Goal: Task Accomplishment & Management: Manage account settings

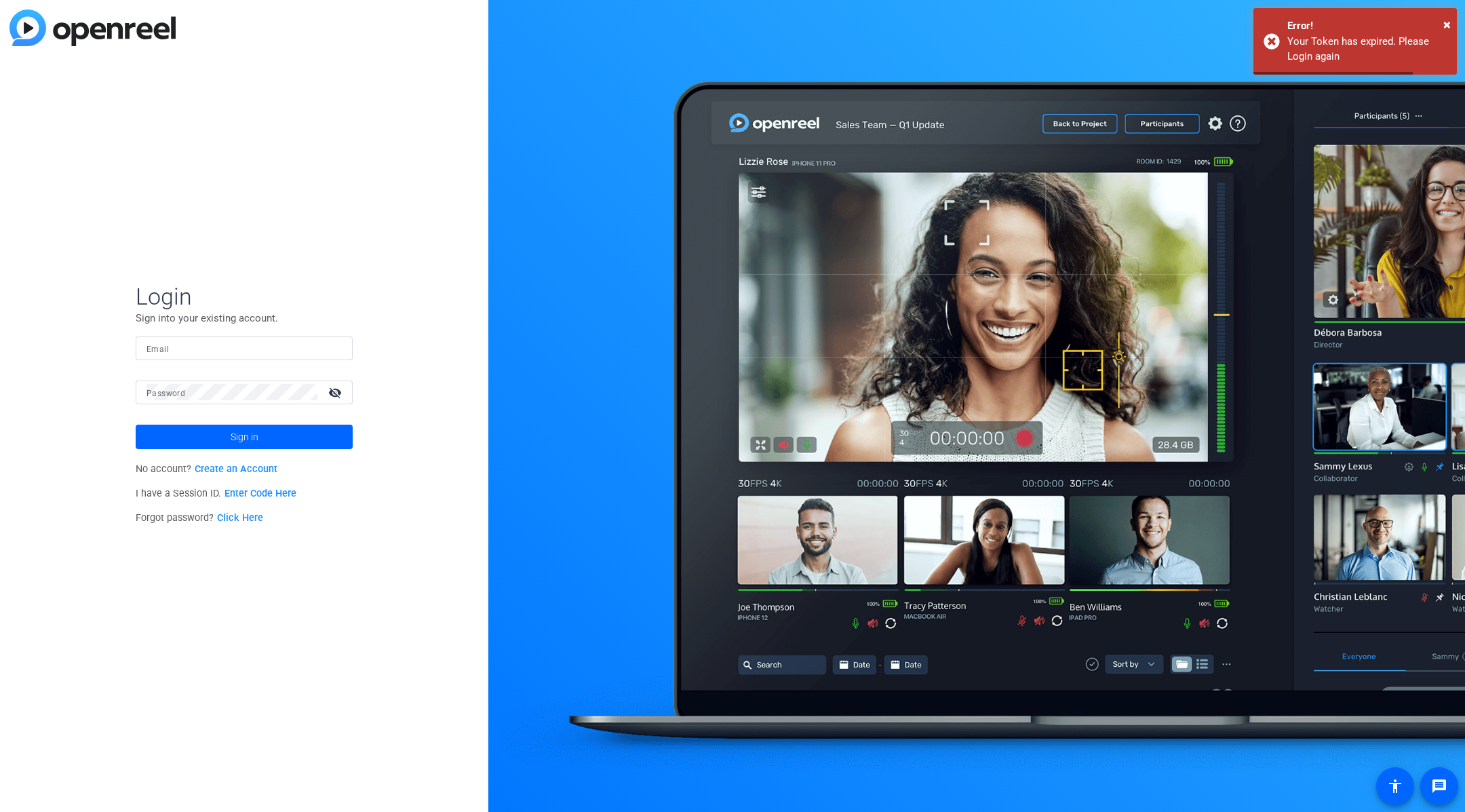
click at [193, 361] on mat-form-field "Email" at bounding box center [243, 358] width 217 height 44
click at [202, 371] on mat-form-field "Email" at bounding box center [243, 358] width 217 height 44
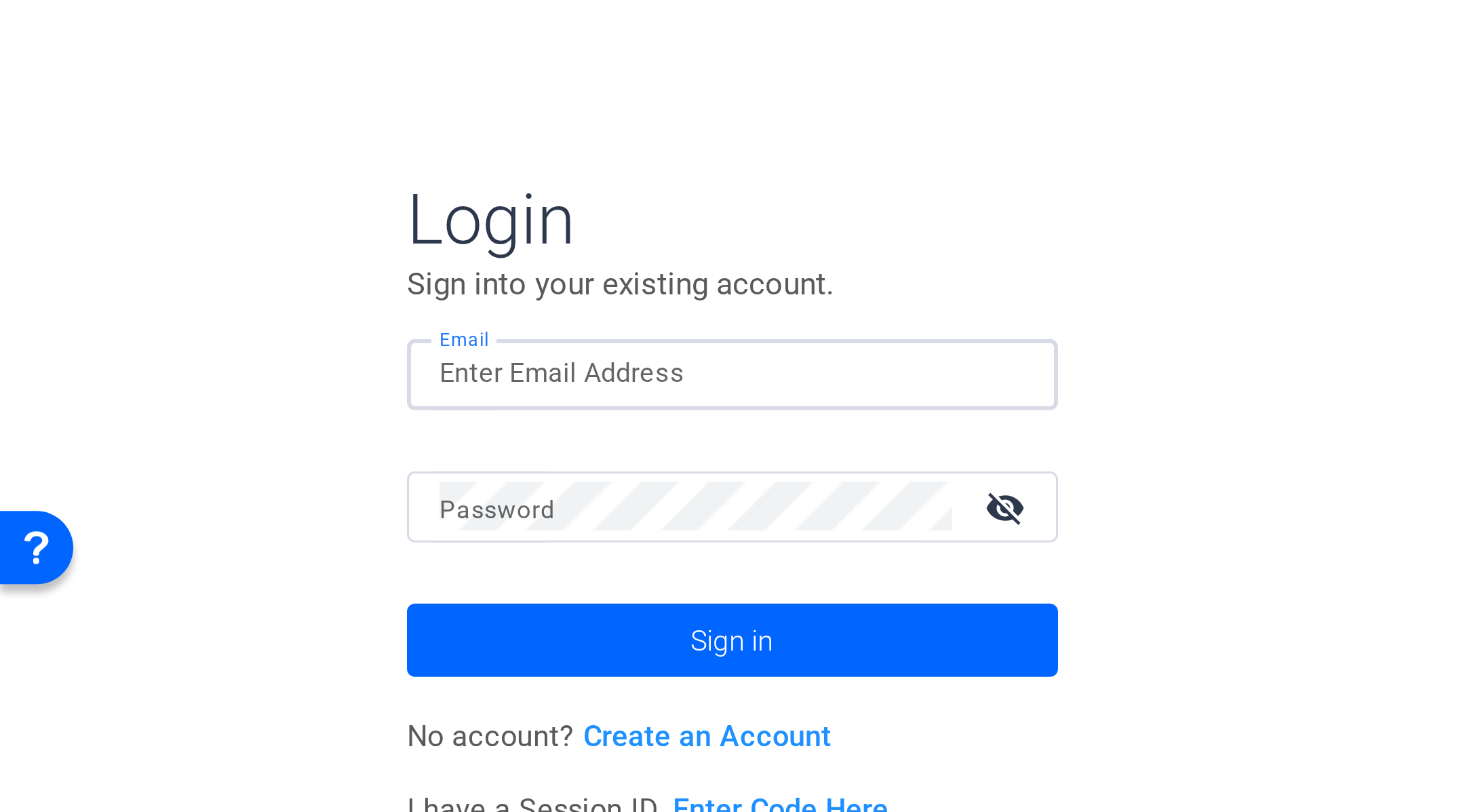
click at [168, 350] on input "Email" at bounding box center [244, 348] width 195 height 16
click at [197, 350] on input "Email" at bounding box center [244, 348] width 195 height 16
type input "[EMAIL_ADDRESS][DOMAIN_NAME]"
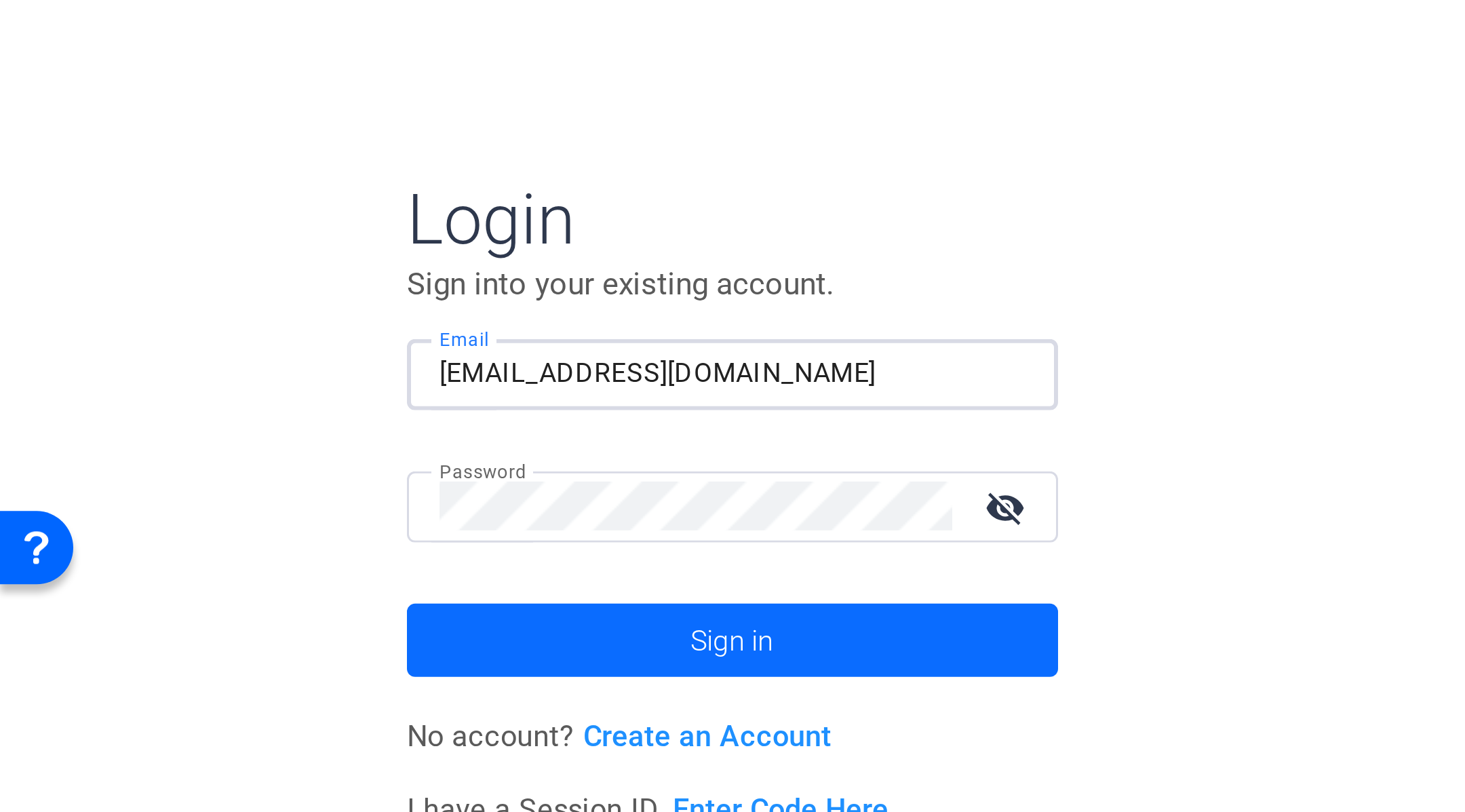
click at [247, 436] on span "Sign in" at bounding box center [244, 437] width 28 height 34
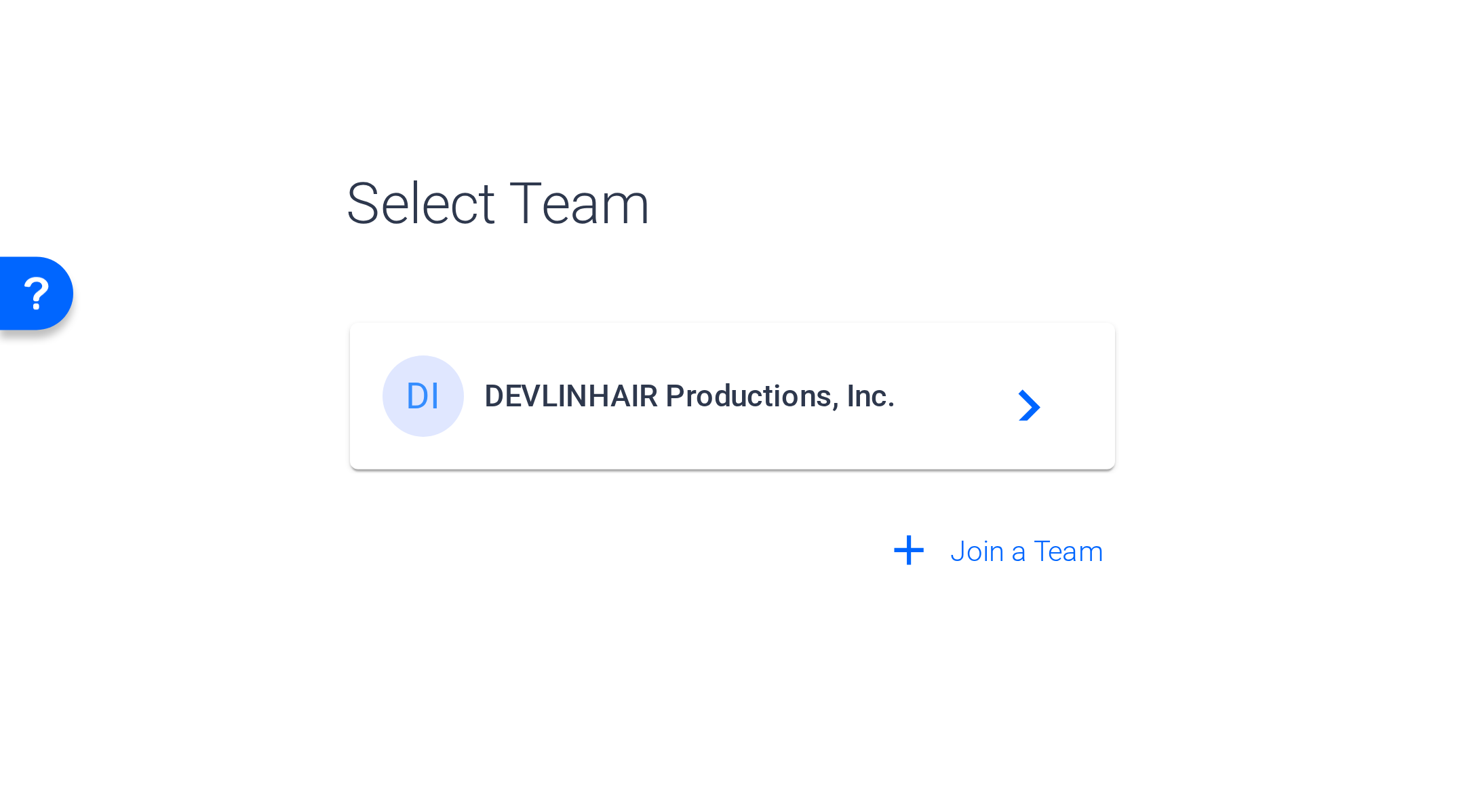
click at [251, 441] on span "DEVLINHAIR Productions, Inc." at bounding box center [246, 440] width 169 height 12
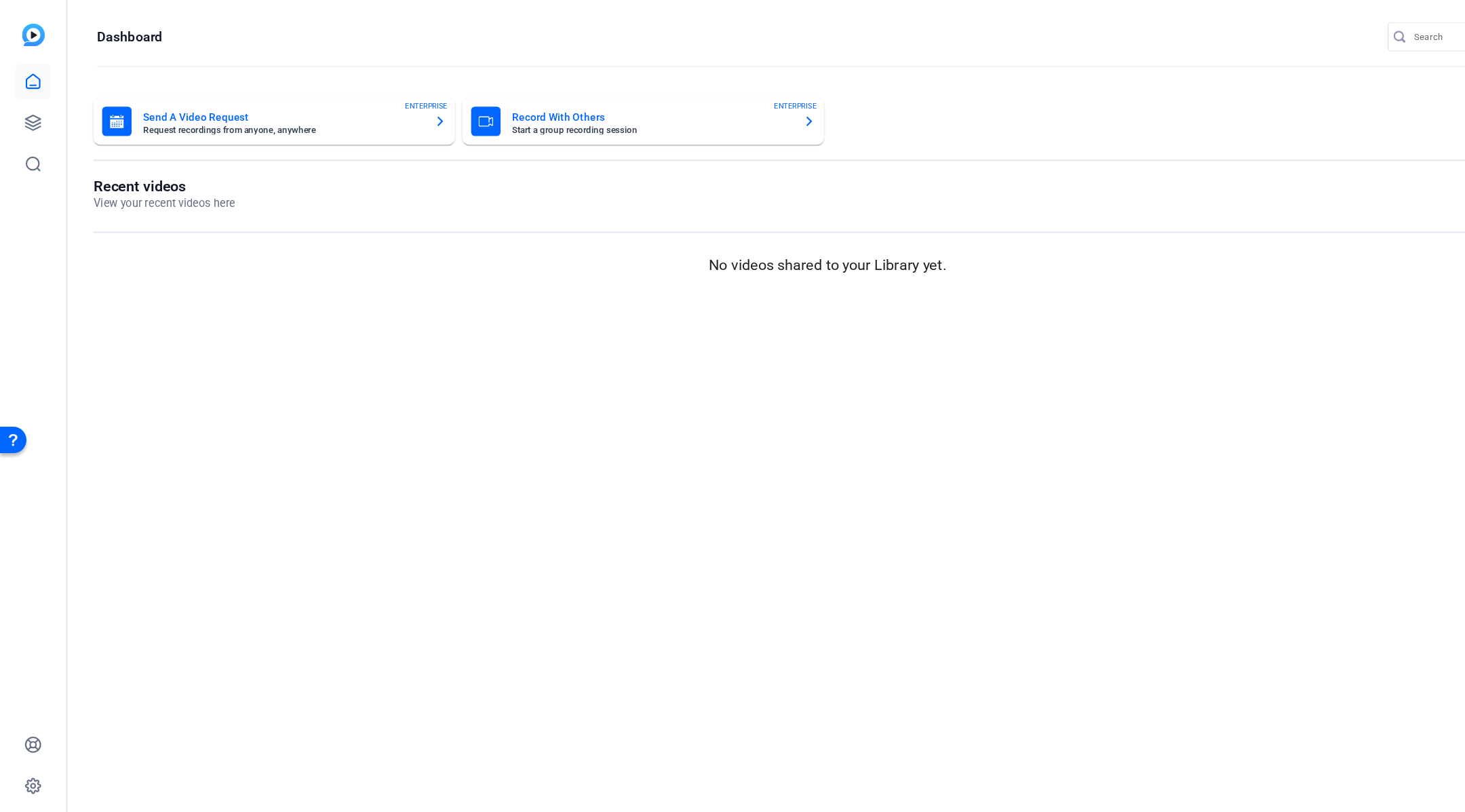
click at [9, 435] on div "Open Resource Center" at bounding box center [11, 437] width 10 height 10
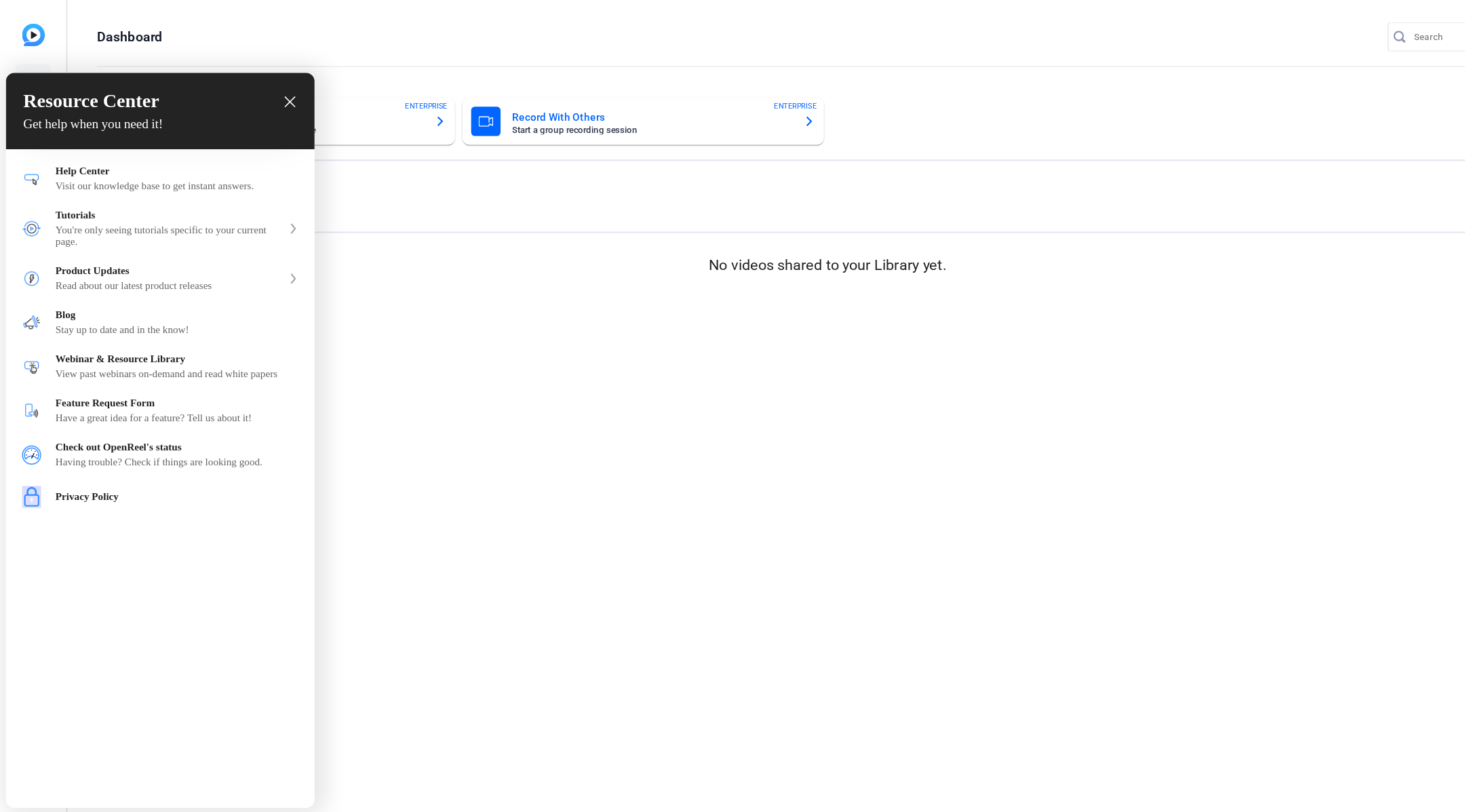
click at [265, 93] on icon "close resource center" at bounding box center [268, 93] width 10 height 10
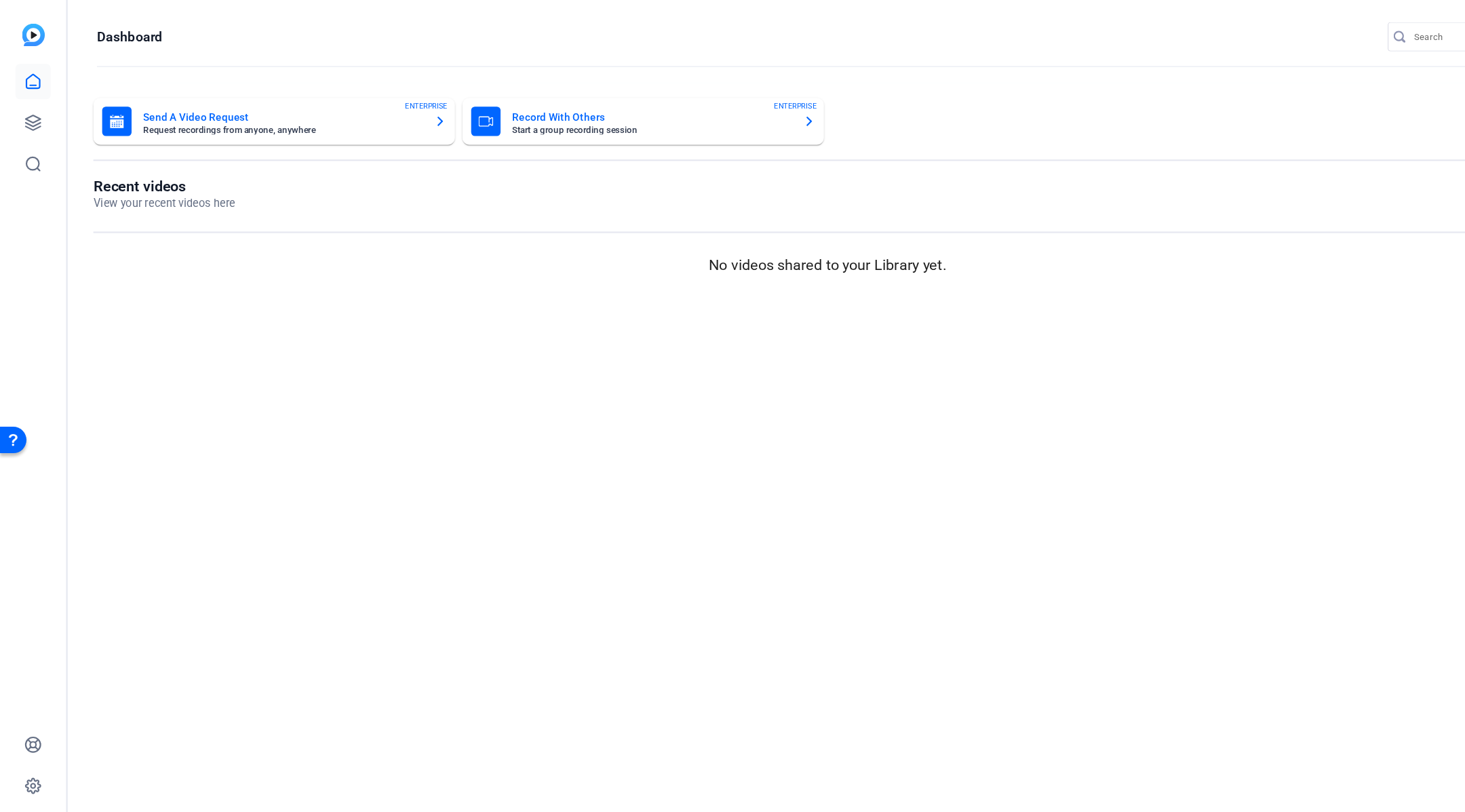
click at [30, 36] on img at bounding box center [31, 32] width 21 height 21
click at [35, 75] on icon at bounding box center [31, 75] width 16 height 16
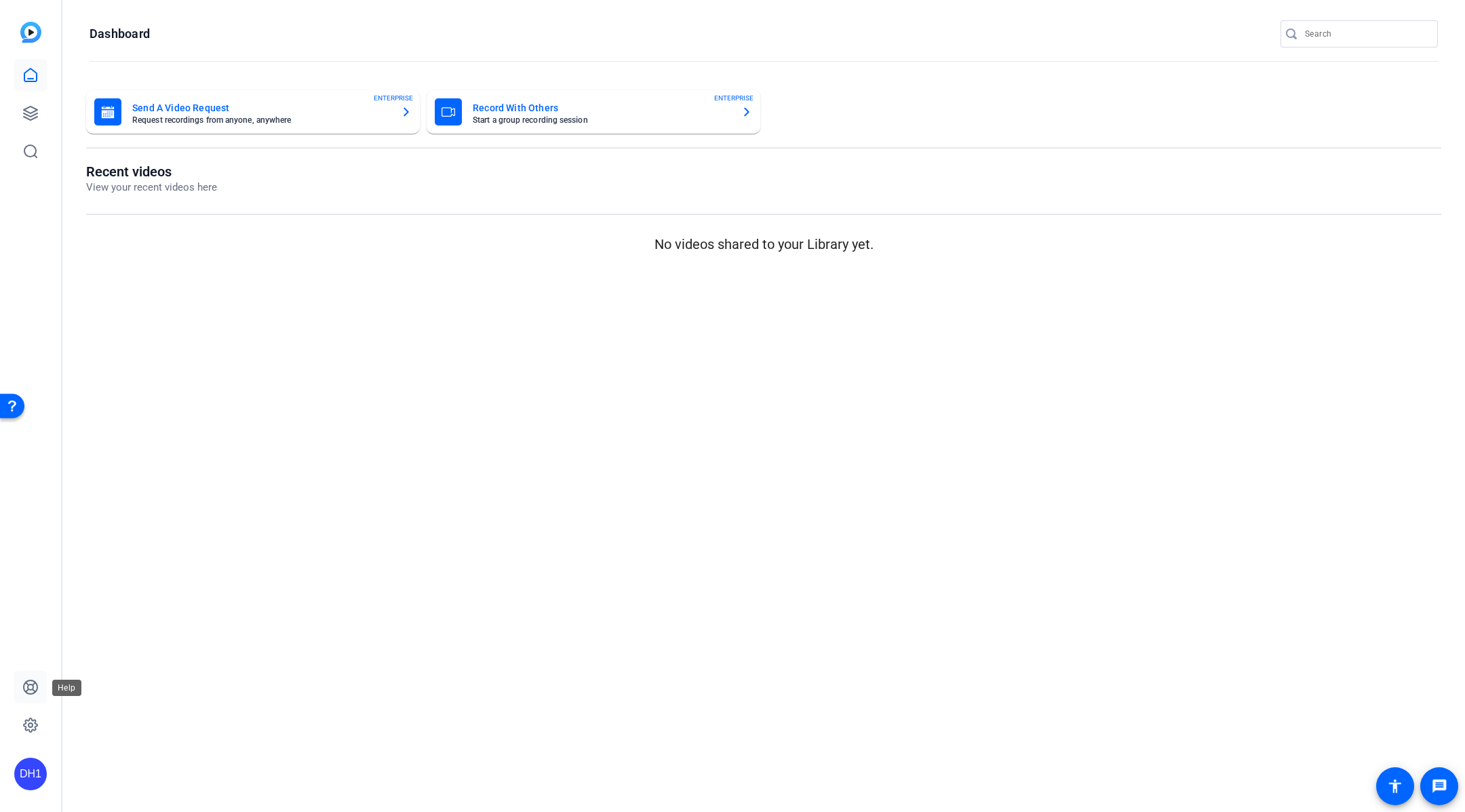
click at [31, 692] on icon at bounding box center [31, 687] width 16 height 16
click at [584, 272] on mat-sidenav-content "Dashboard Send A Video Request Request recordings from anyone, anywhere ENTERPR…" at bounding box center [763, 406] width 1403 height 812
click at [29, 84] on link at bounding box center [31, 75] width 32 height 32
click at [32, 104] on link at bounding box center [31, 113] width 32 height 32
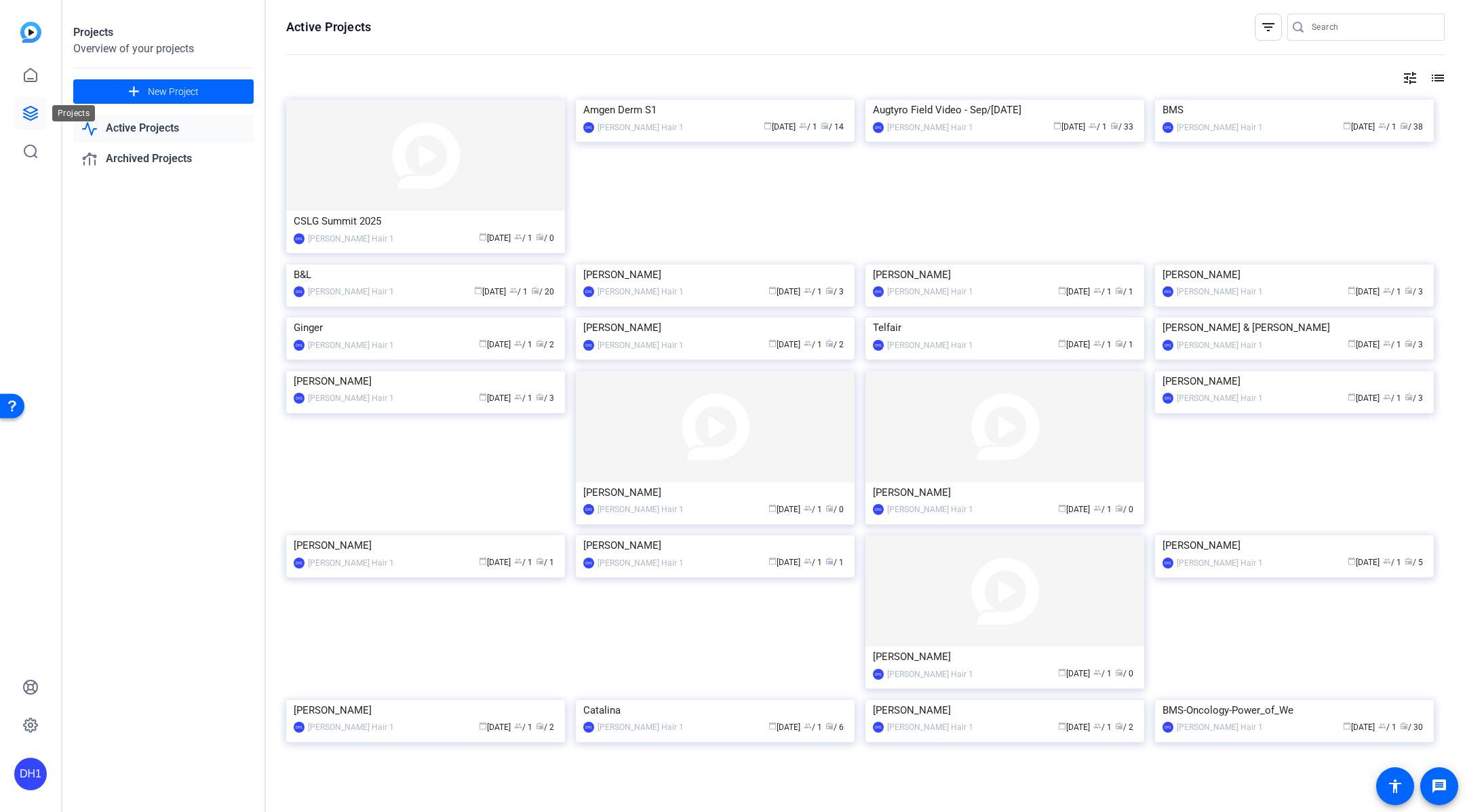
click at [37, 118] on icon at bounding box center [31, 113] width 16 height 16
click at [27, 679] on icon at bounding box center [31, 687] width 16 height 16
click at [35, 723] on icon at bounding box center [30, 724] width 14 height 14
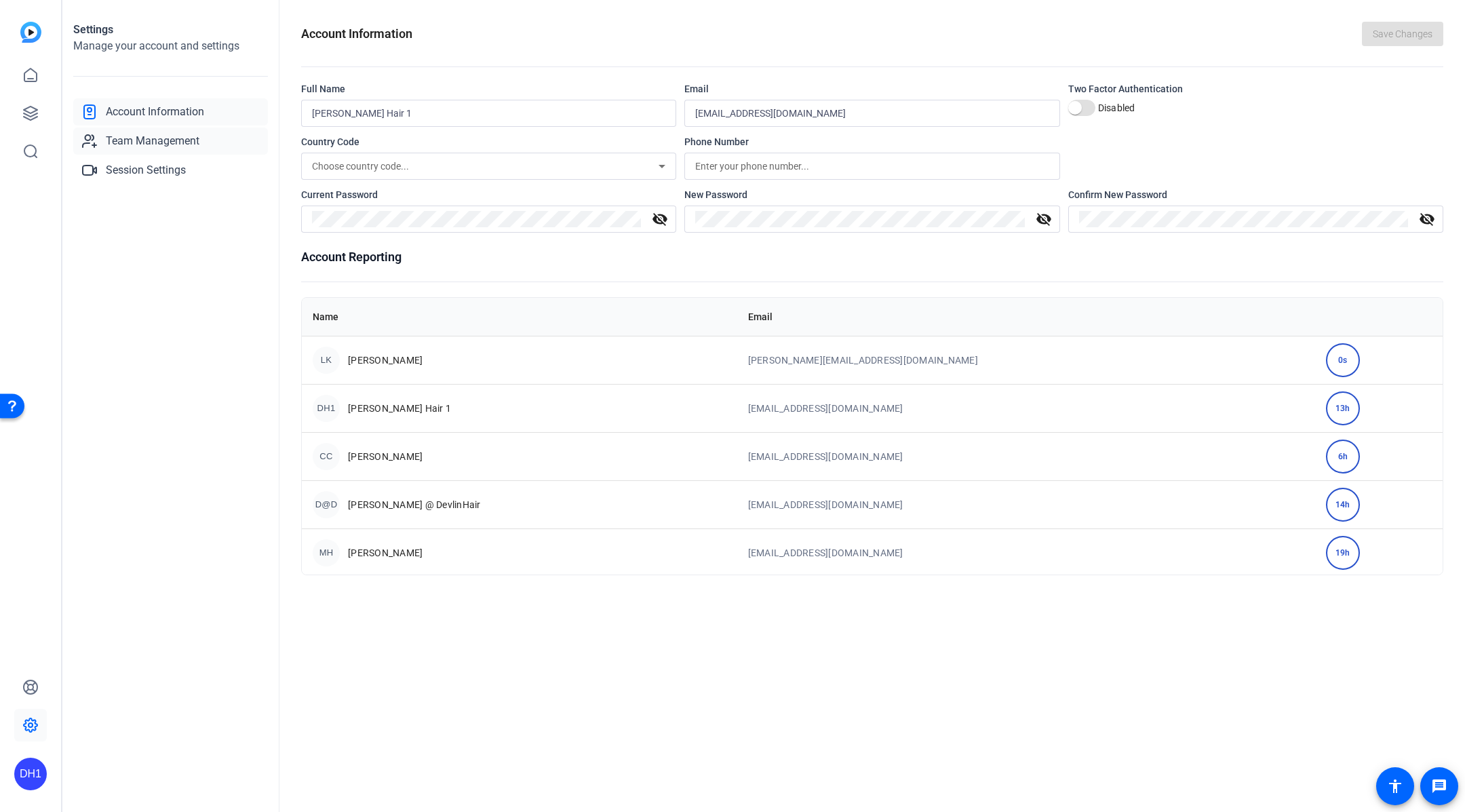
click at [185, 139] on span "Team Management" at bounding box center [152, 141] width 93 height 16
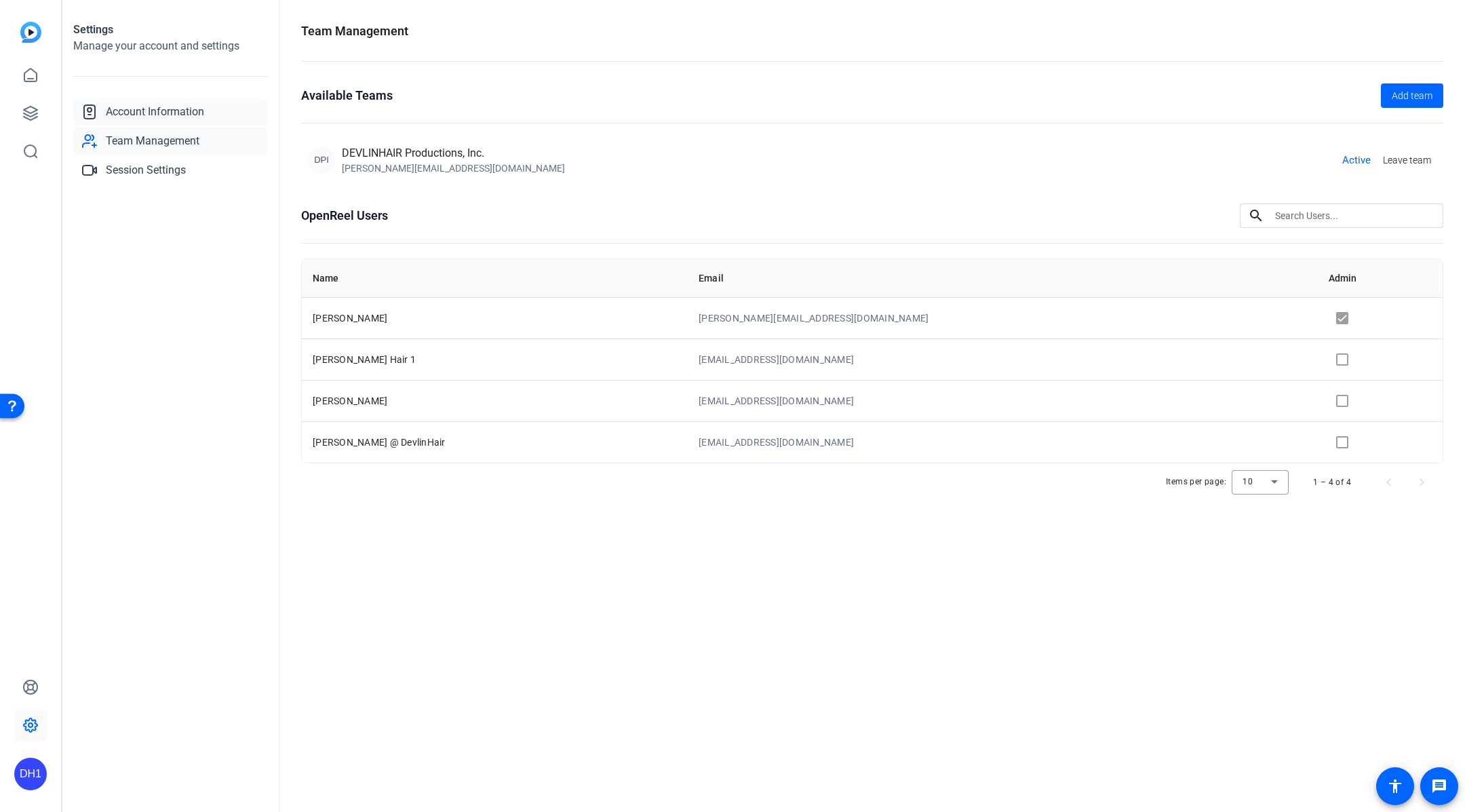
click at [174, 106] on span "Account Information" at bounding box center [155, 112] width 98 height 16
